Goal: Navigation & Orientation: Find specific page/section

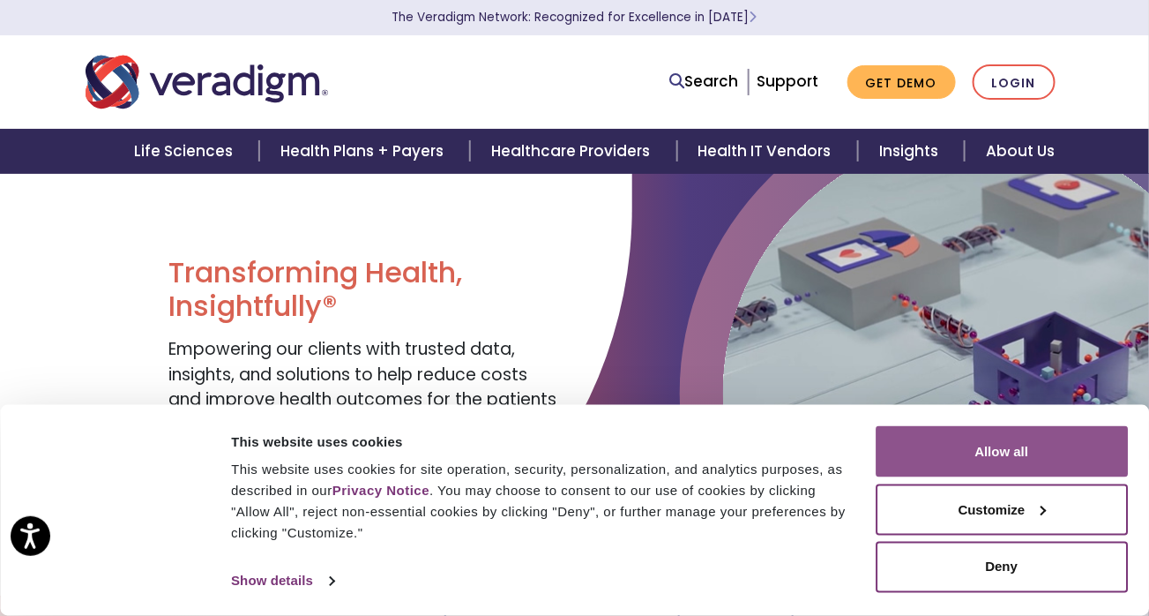
drag, startPoint x: 999, startPoint y: 452, endPoint x: 997, endPoint y: 428, distance: 24.8
click at [999, 445] on button "Allow all" at bounding box center [1002, 451] width 252 height 51
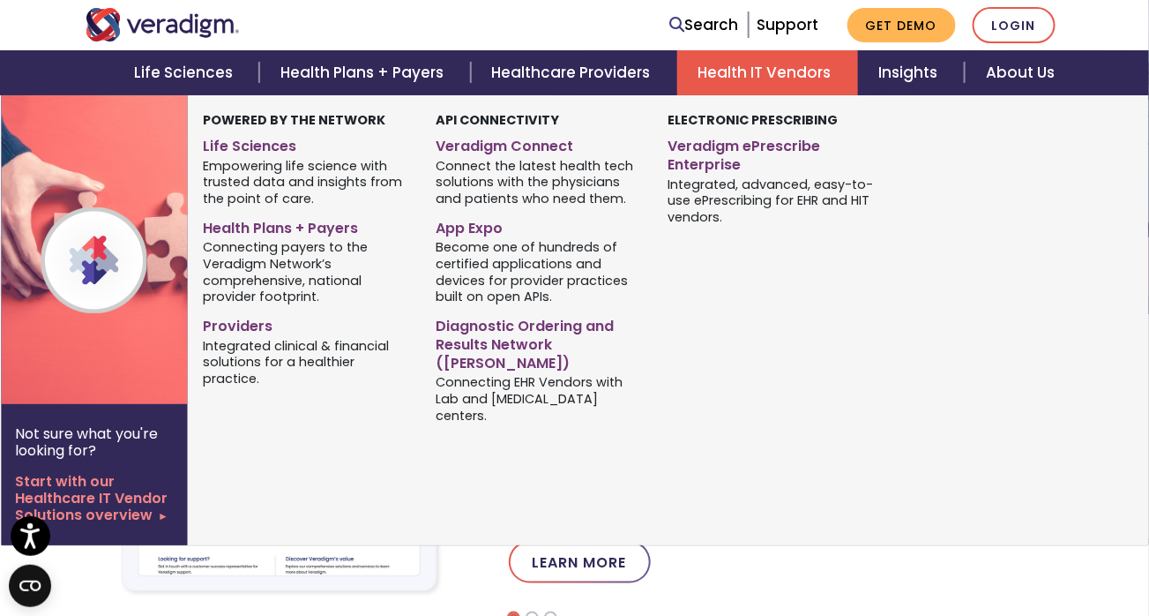
scroll to position [353, 0]
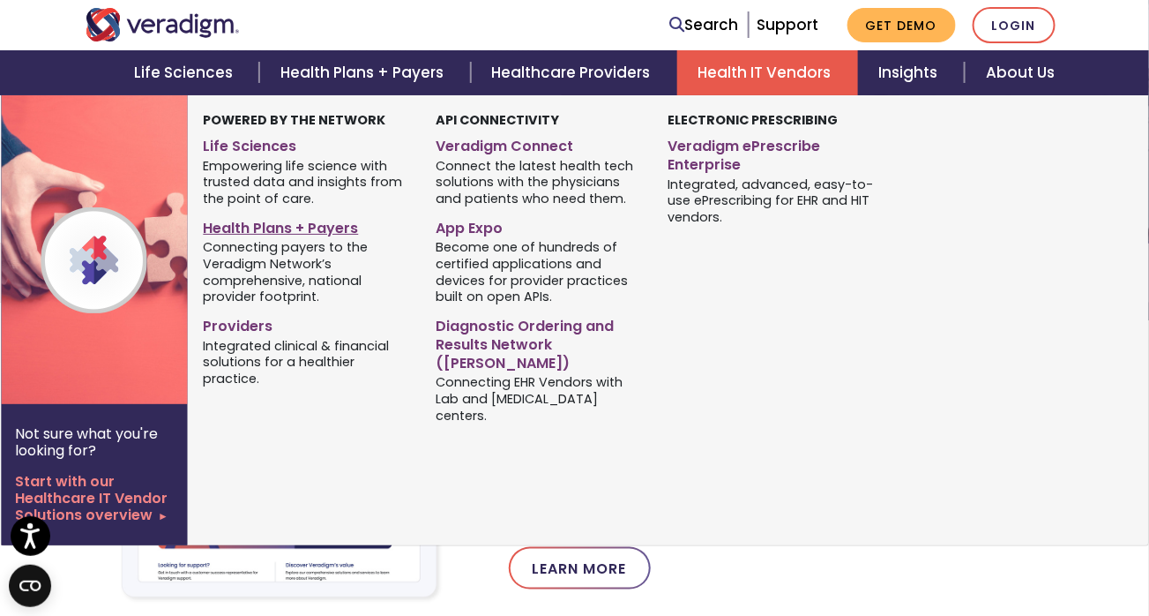
click at [260, 228] on link "Health Plans + Payers" at bounding box center [305, 226] width 205 height 26
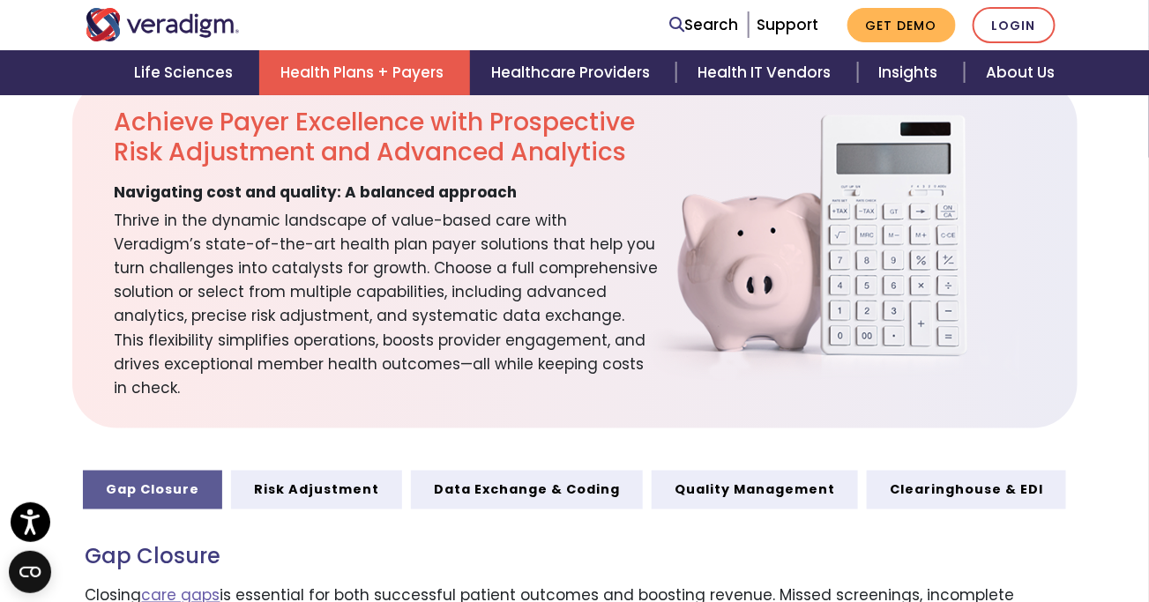
scroll to position [706, 0]
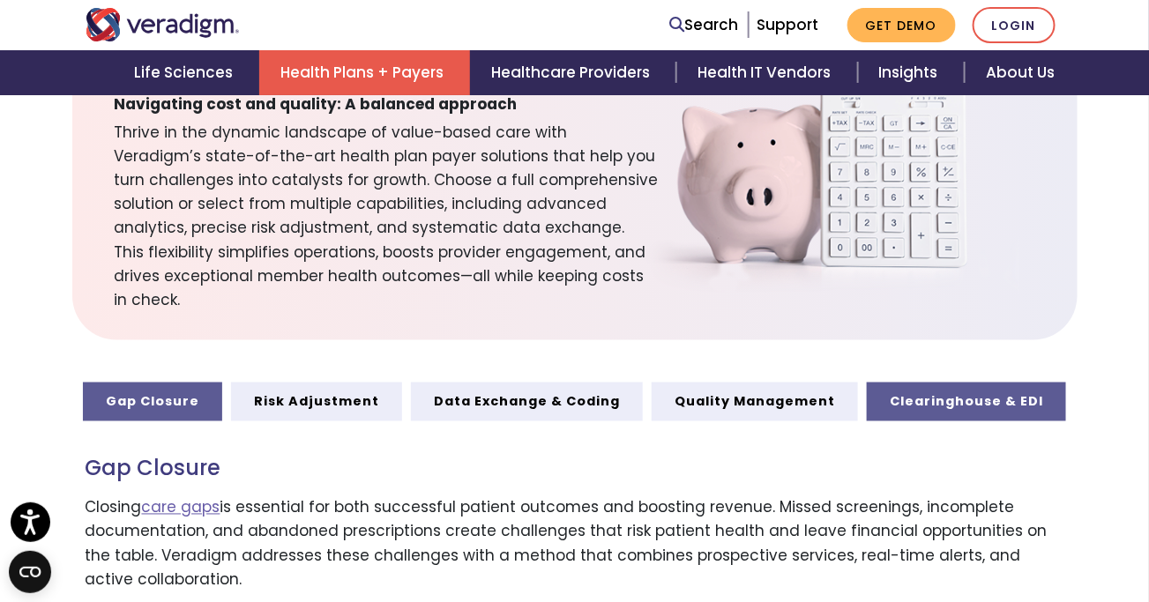
click at [941, 383] on link "Clearinghouse & EDI" at bounding box center [966, 402] width 199 height 39
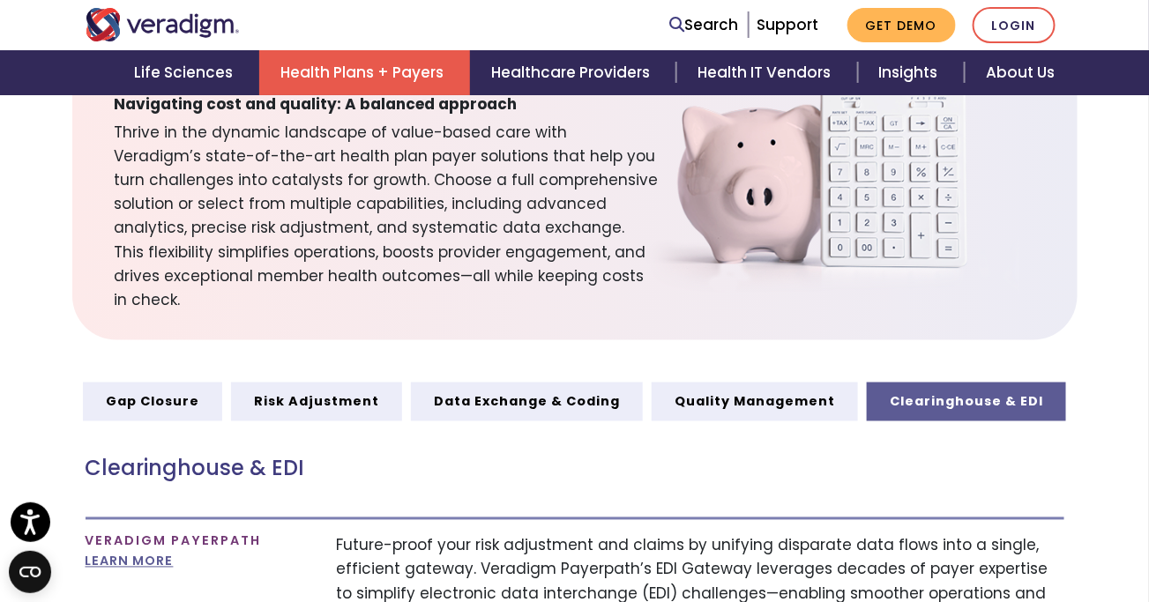
scroll to position [265, 0]
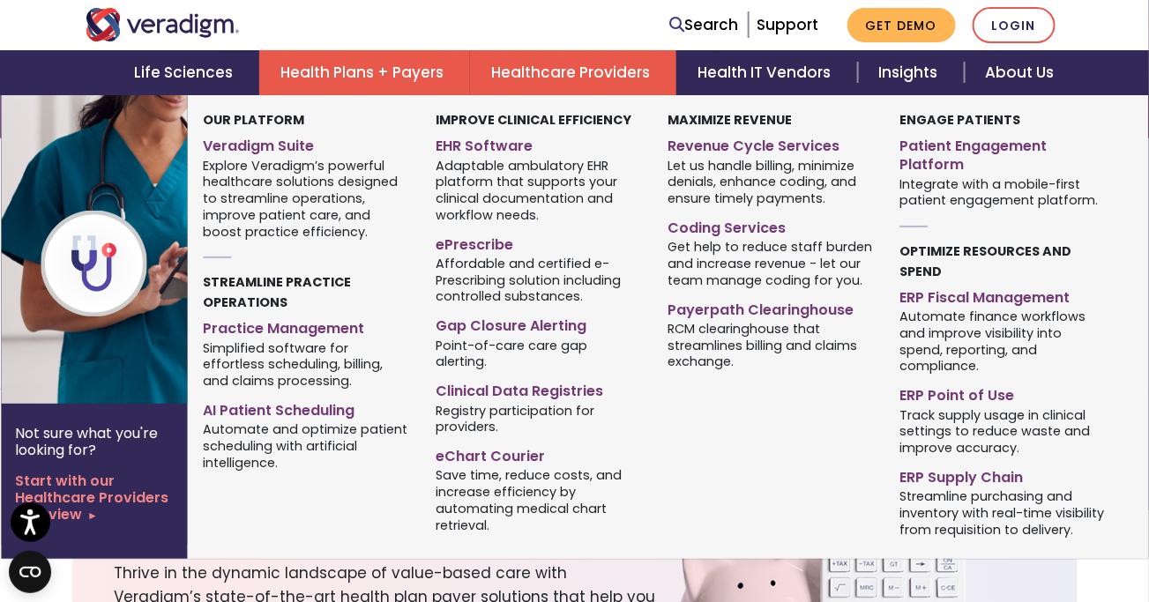
click at [572, 65] on link "Healthcare Providers" at bounding box center [573, 72] width 206 height 45
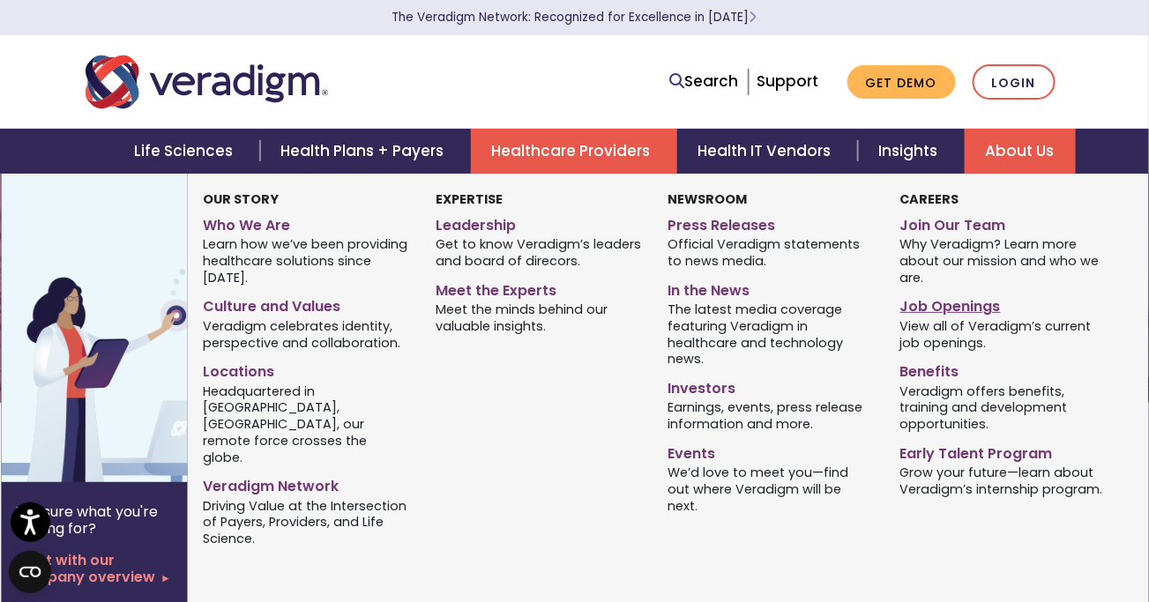
click at [961, 311] on link "Job Openings" at bounding box center [1002, 304] width 205 height 26
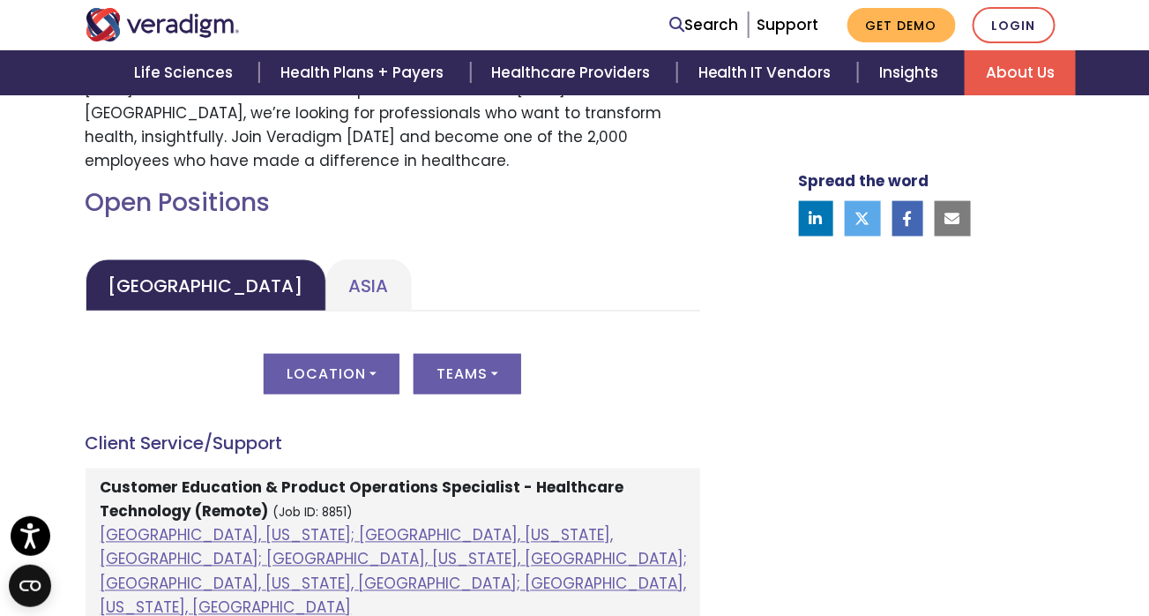
scroll to position [794, 0]
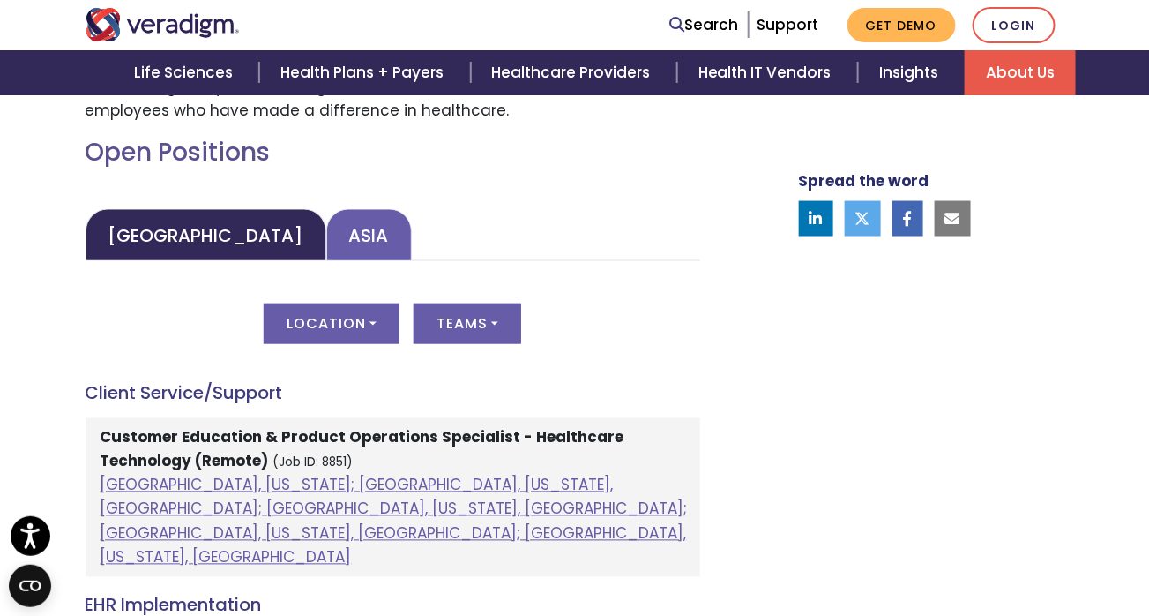
click at [326, 232] on link "Asia" at bounding box center [369, 235] width 86 height 52
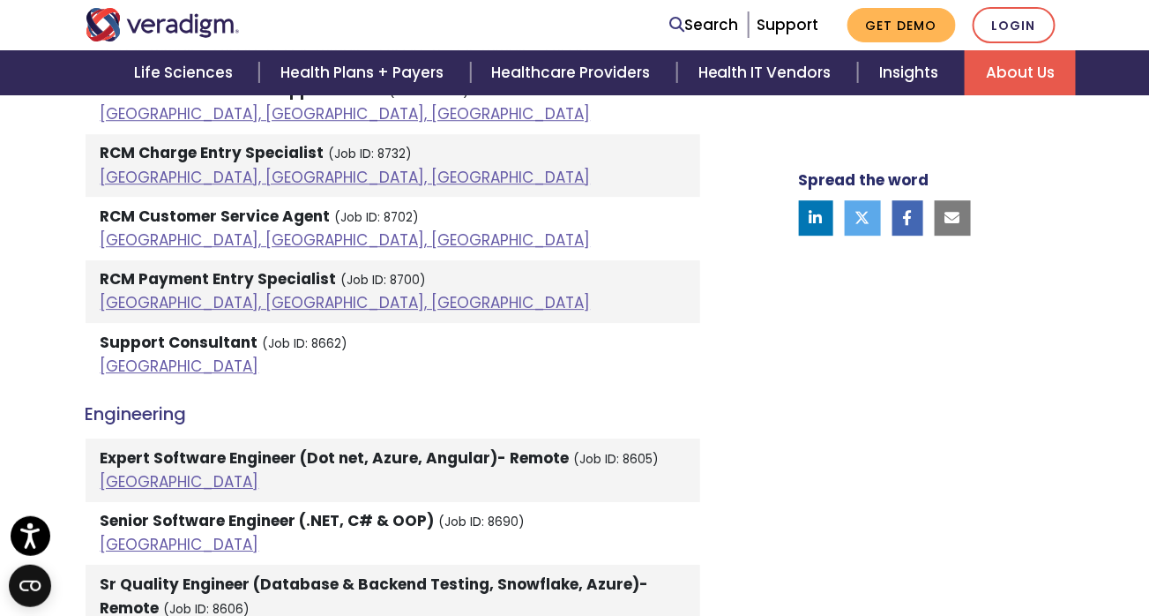
scroll to position [1411, 0]
